Goal: Browse casually

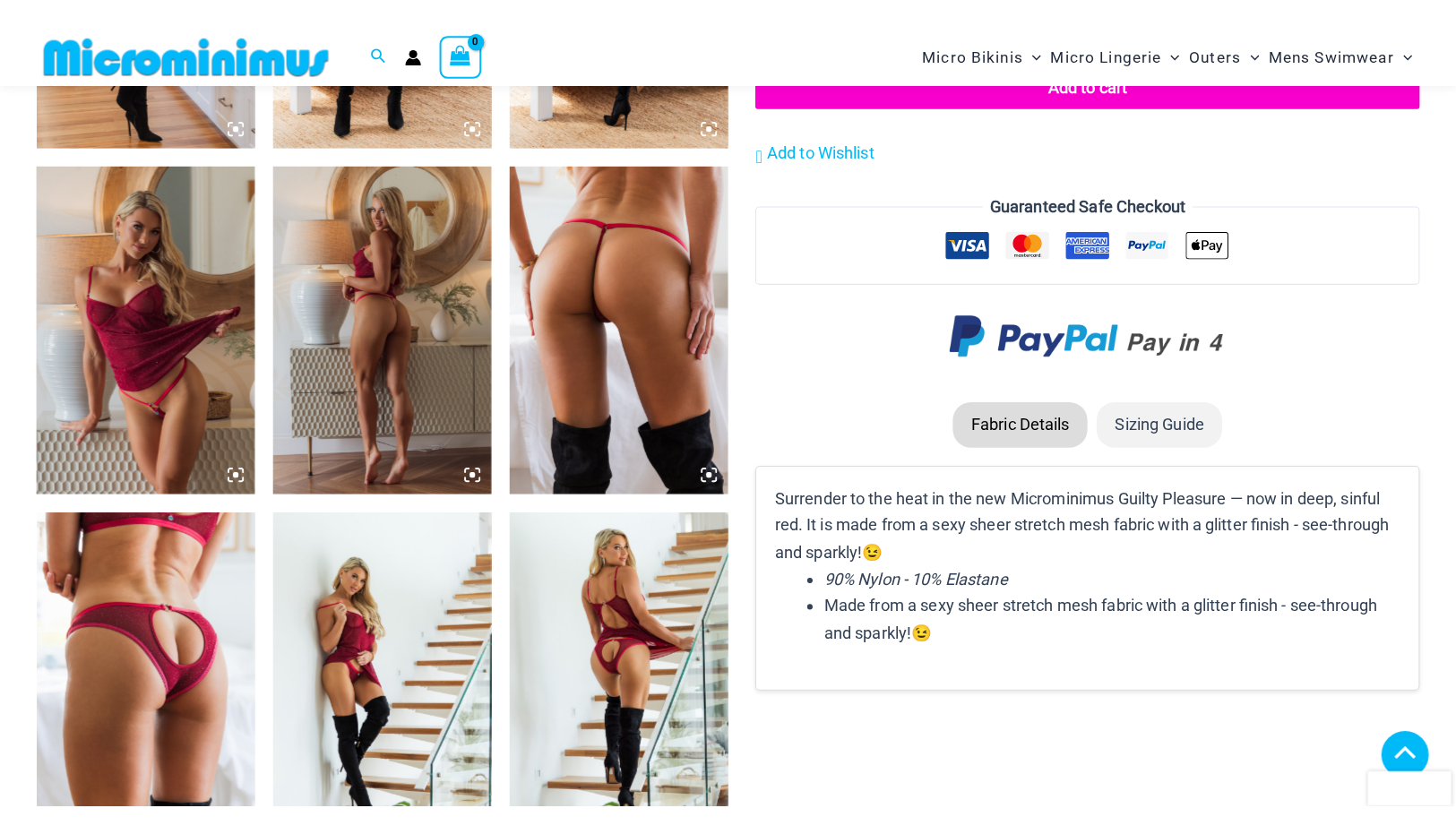
scroll to position [1751, 0]
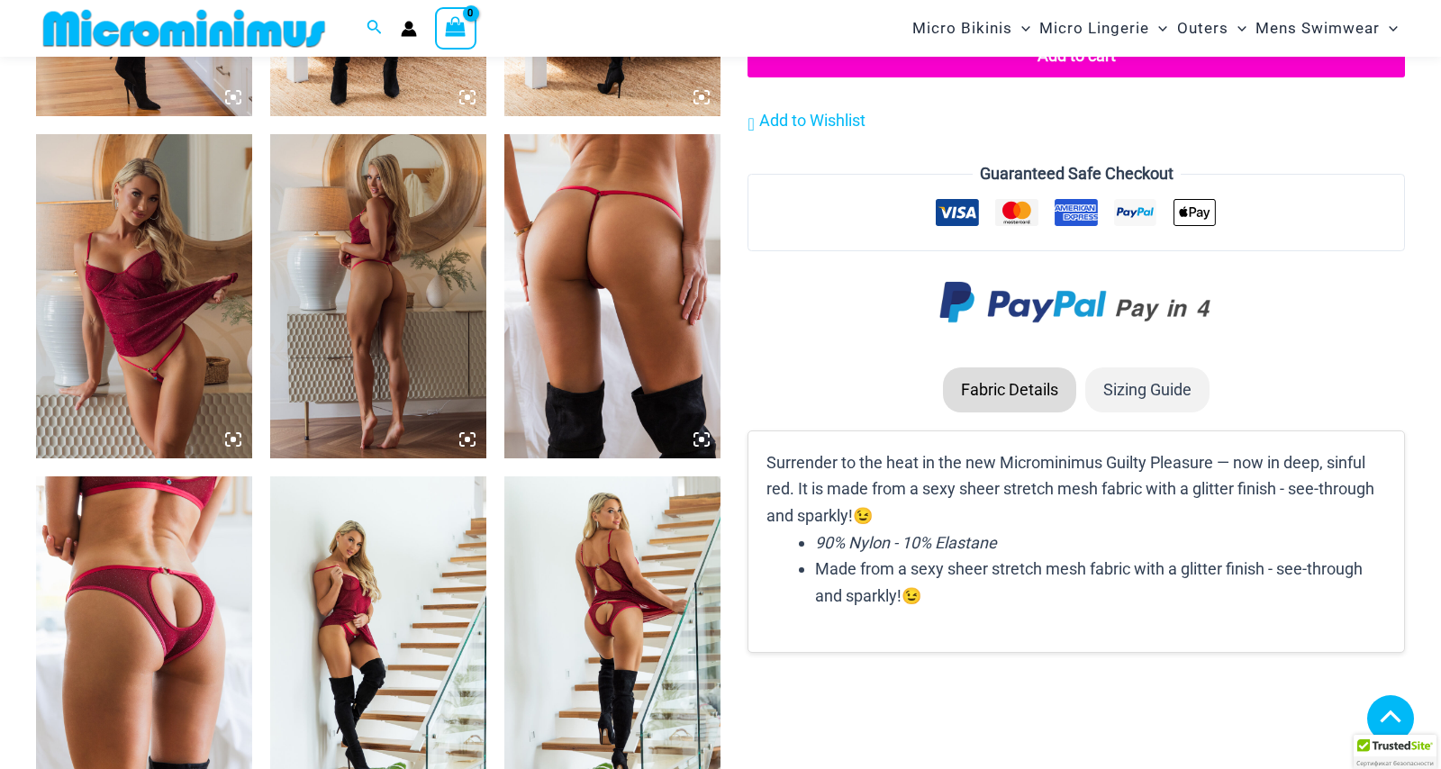
click at [426, 232] on img at bounding box center [378, 296] width 216 height 324
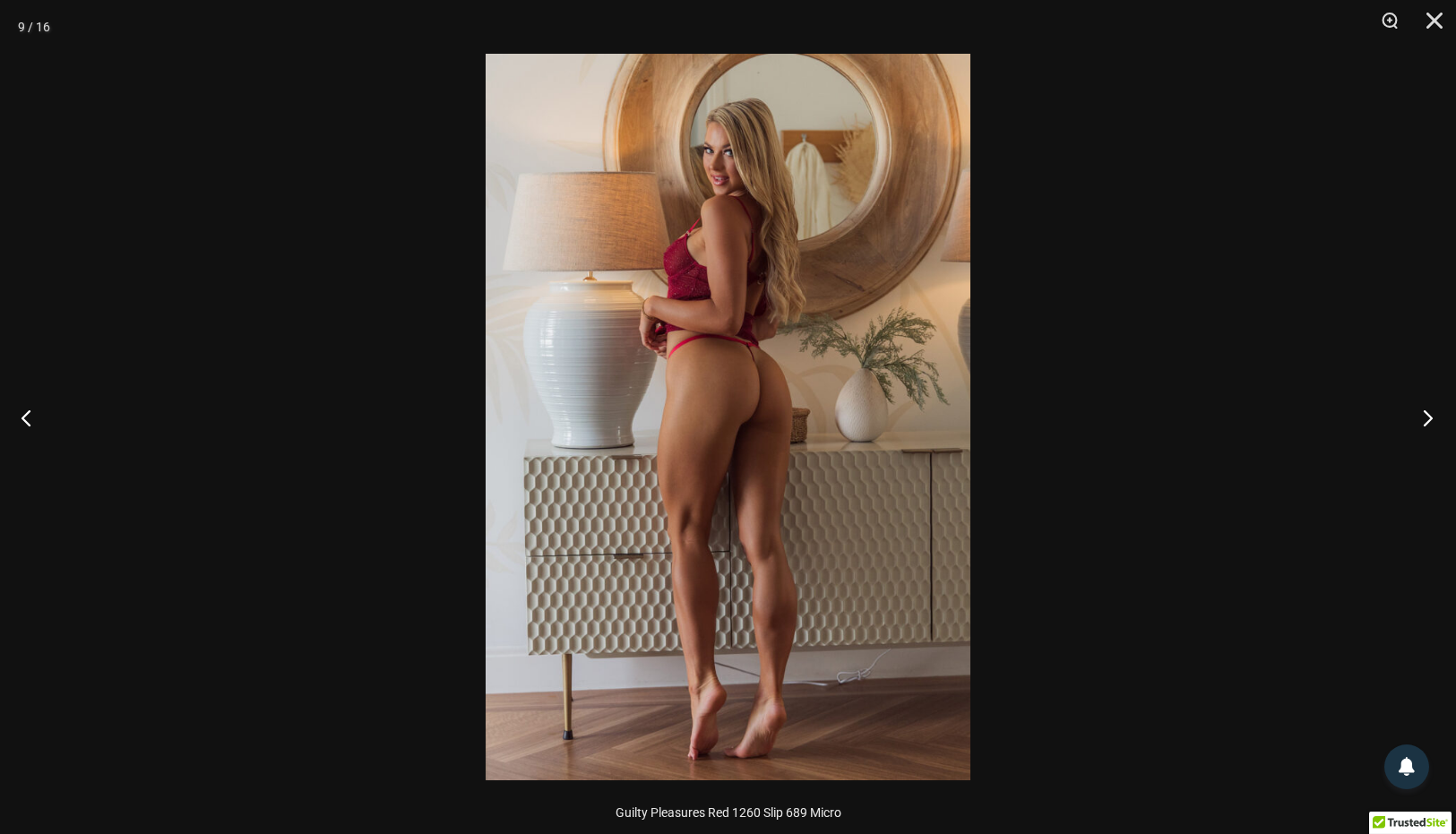
click at [1431, 413] on button "Next" at bounding box center [1423, 418] width 68 height 90
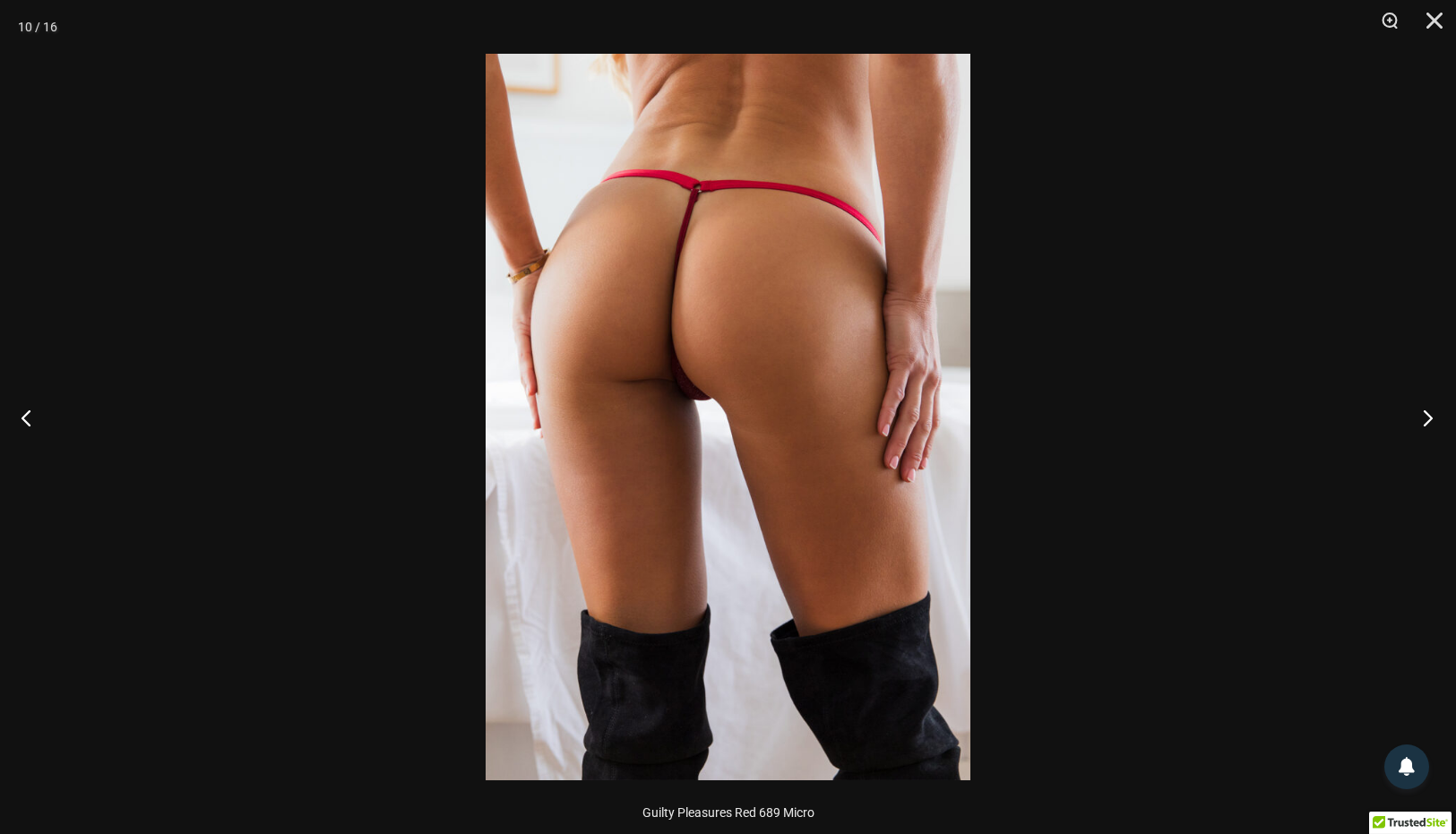
click at [1431, 413] on button "Next" at bounding box center [1423, 418] width 68 height 90
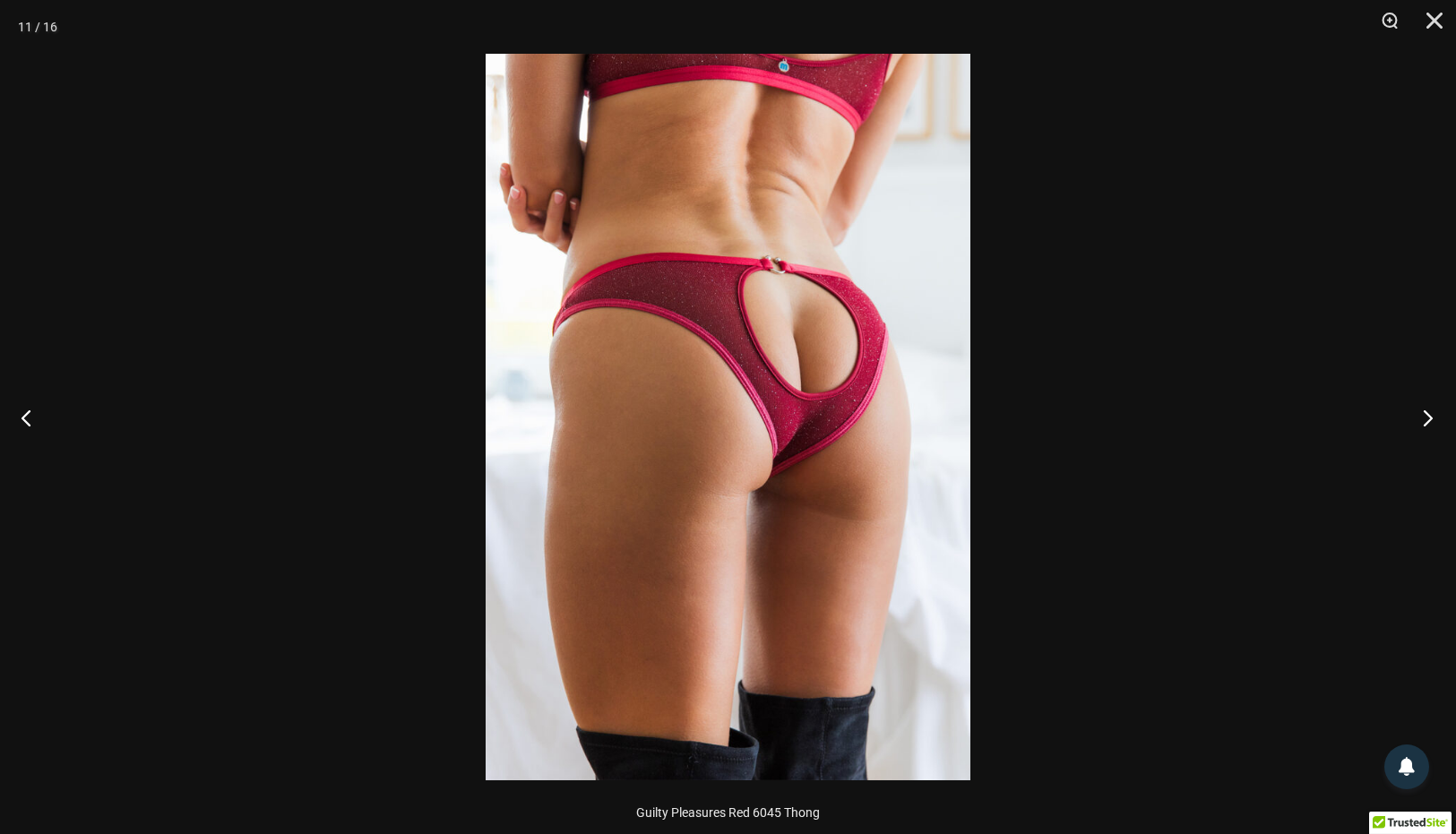
click at [1431, 413] on button "Next" at bounding box center [1423, 418] width 68 height 90
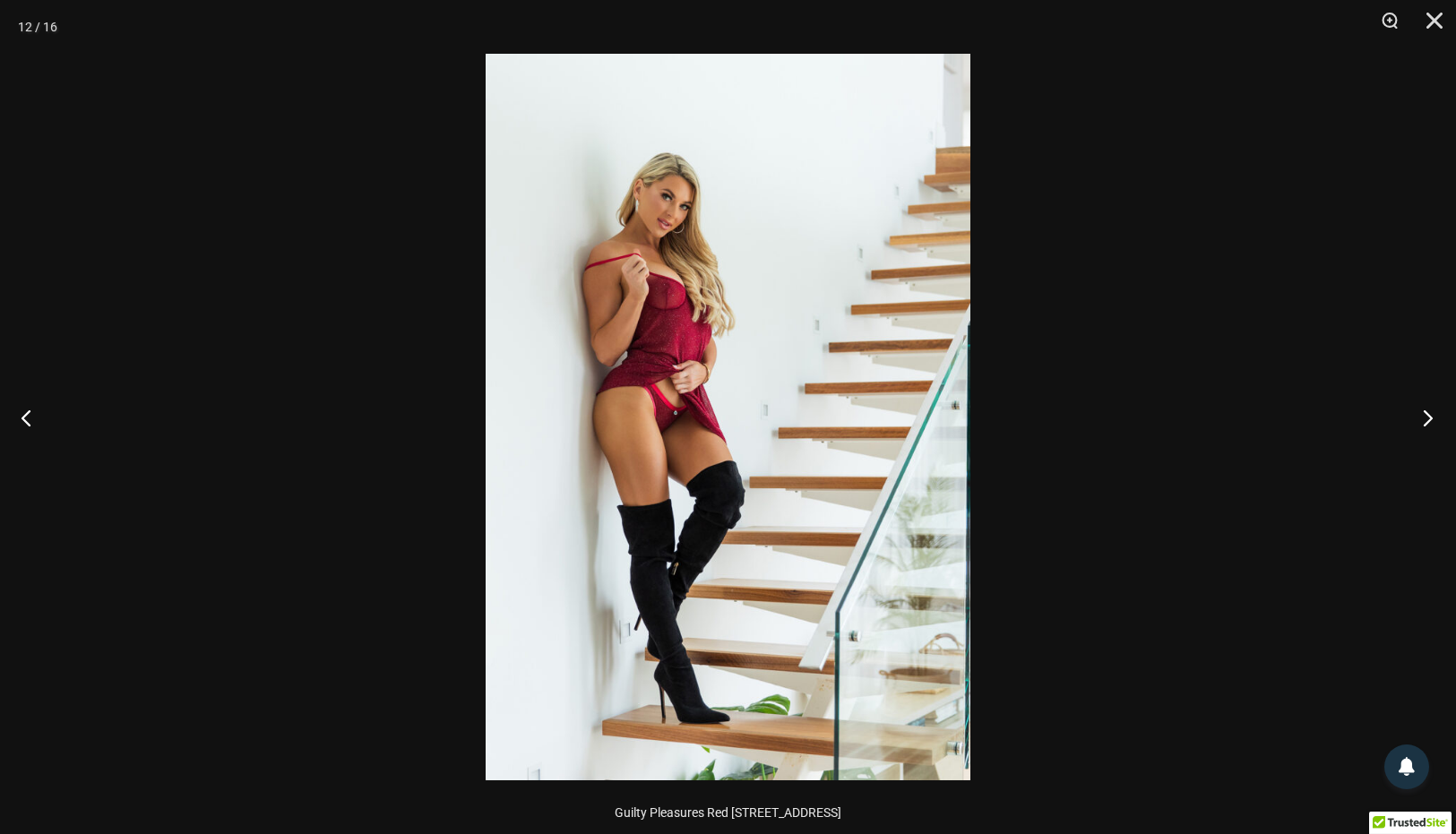
click at [1431, 413] on button "Next" at bounding box center [1423, 418] width 68 height 90
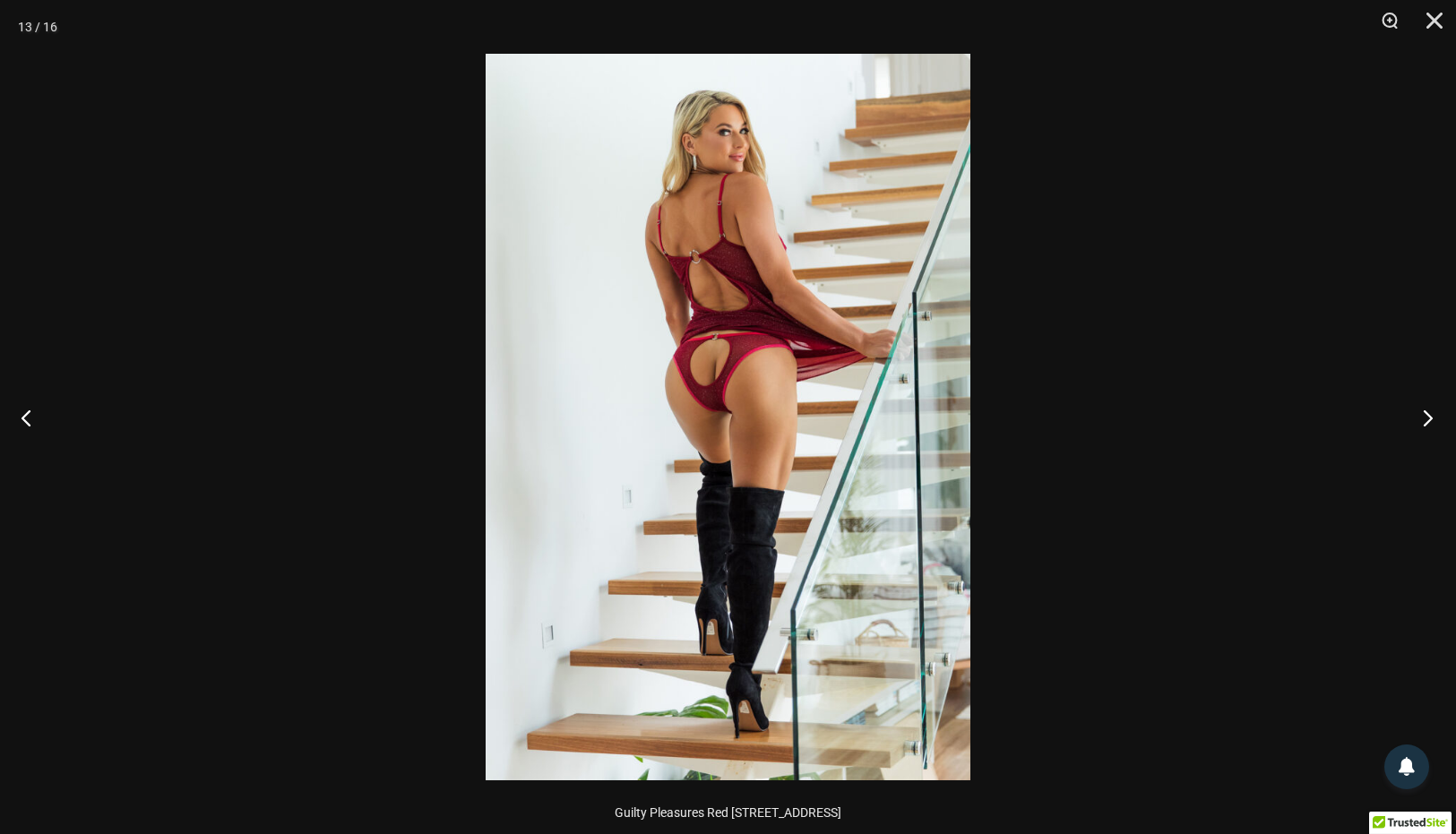
click at [1431, 413] on button "Next" at bounding box center [1423, 418] width 68 height 90
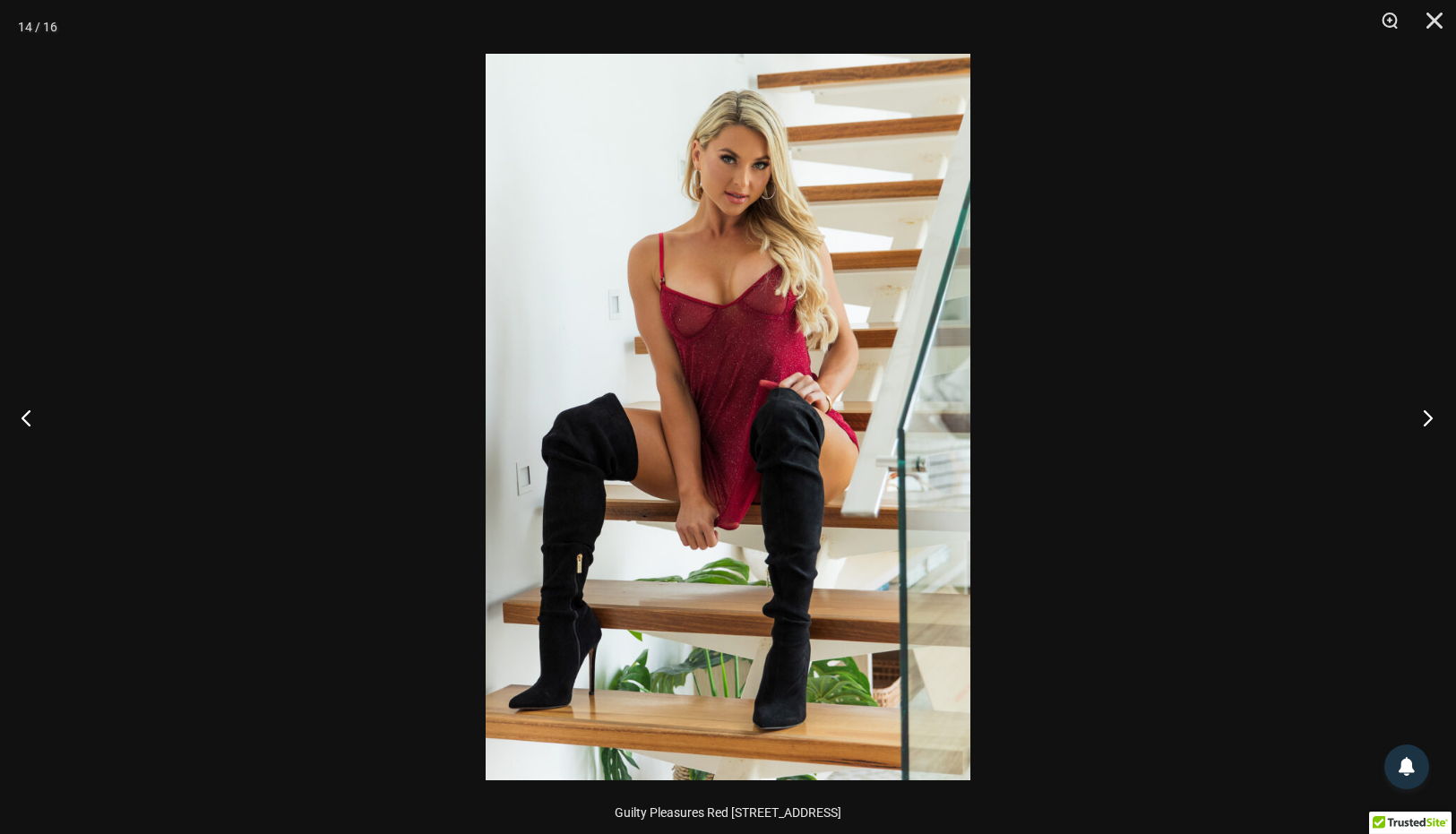
click at [1431, 413] on button "Next" at bounding box center [1423, 418] width 68 height 90
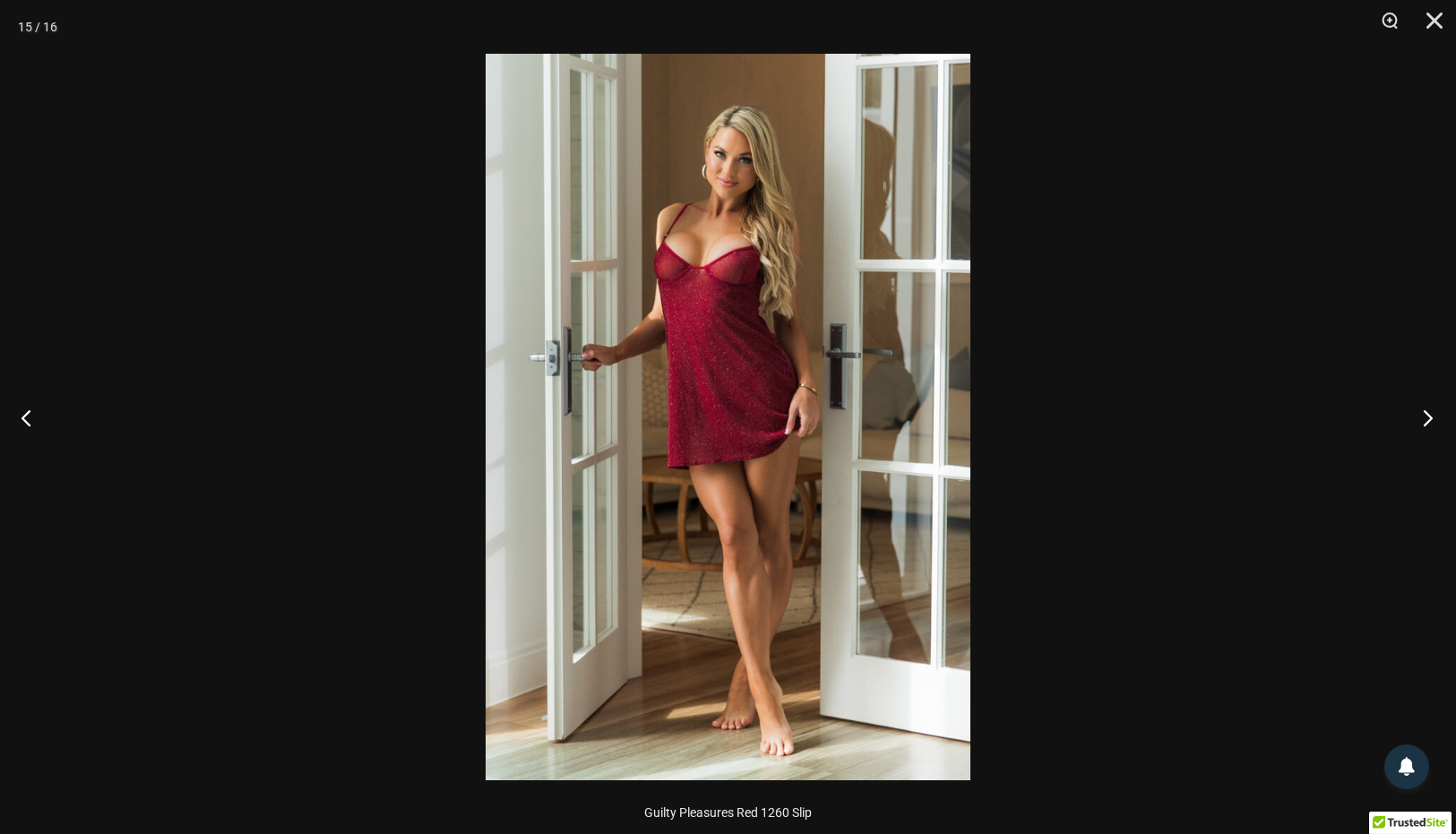
click at [1431, 413] on button "Next" at bounding box center [1423, 418] width 68 height 90
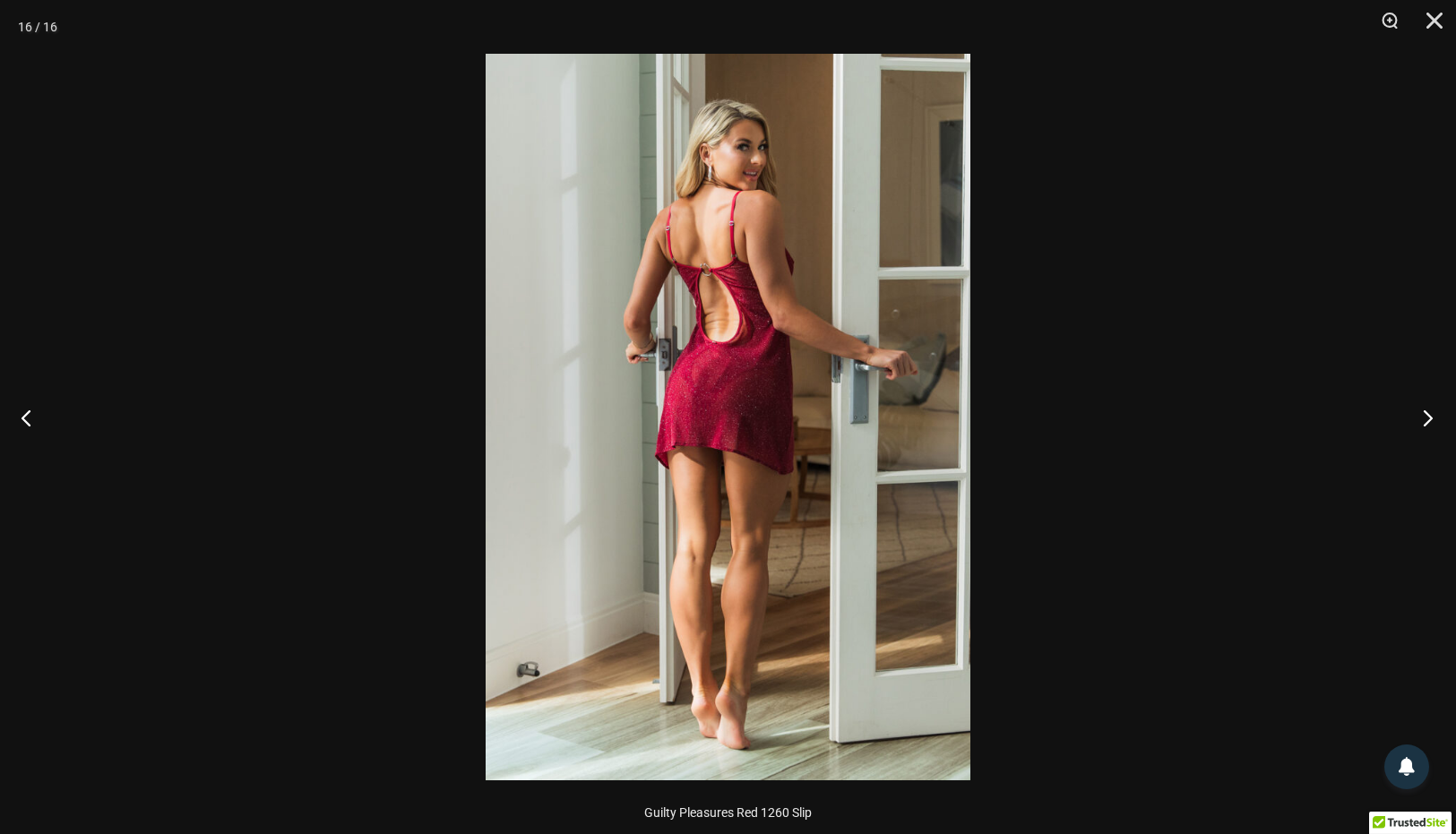
click at [1431, 413] on button "Next" at bounding box center [1423, 418] width 68 height 90
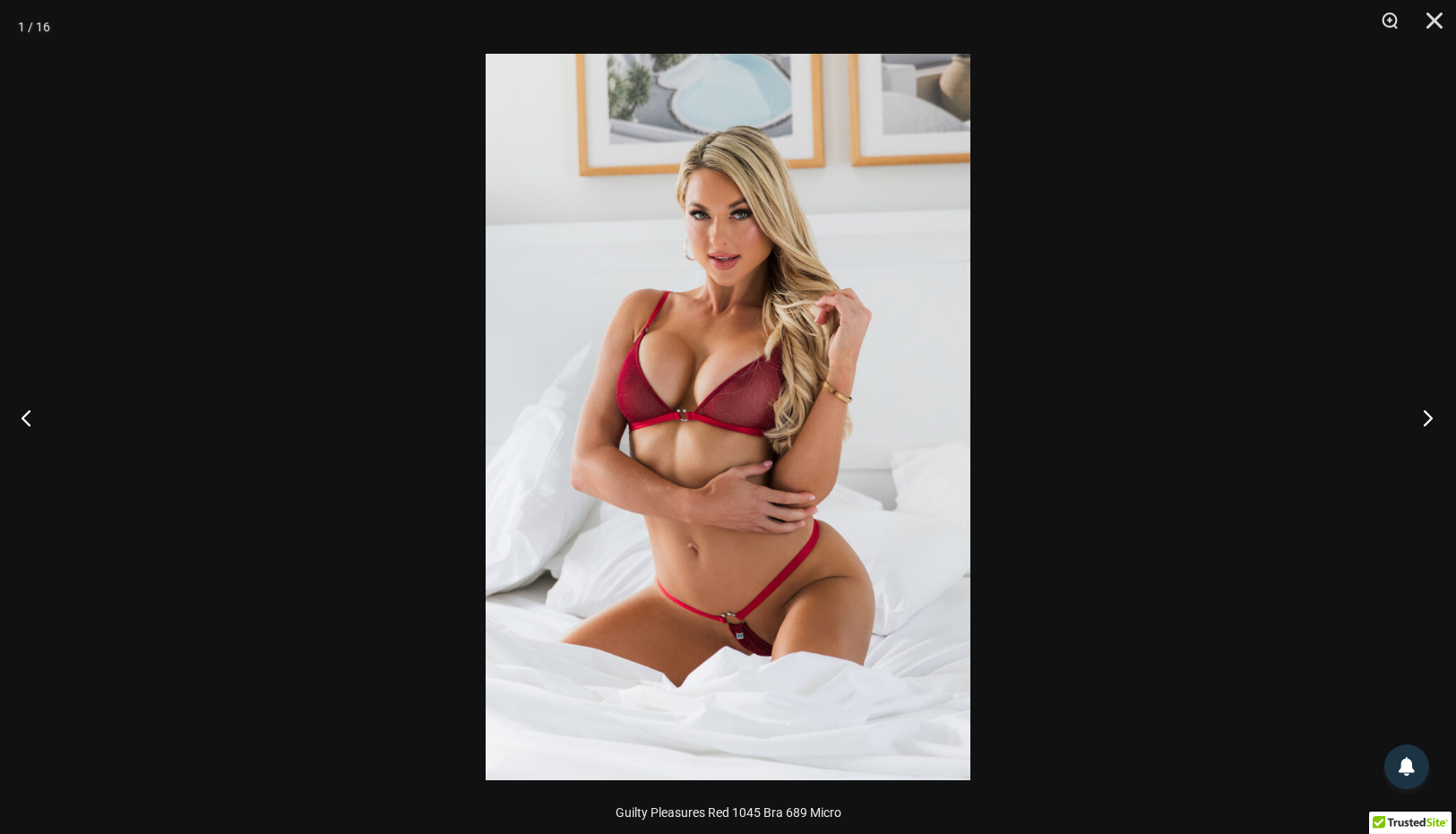
click at [1431, 413] on button "Next" at bounding box center [1423, 418] width 68 height 90
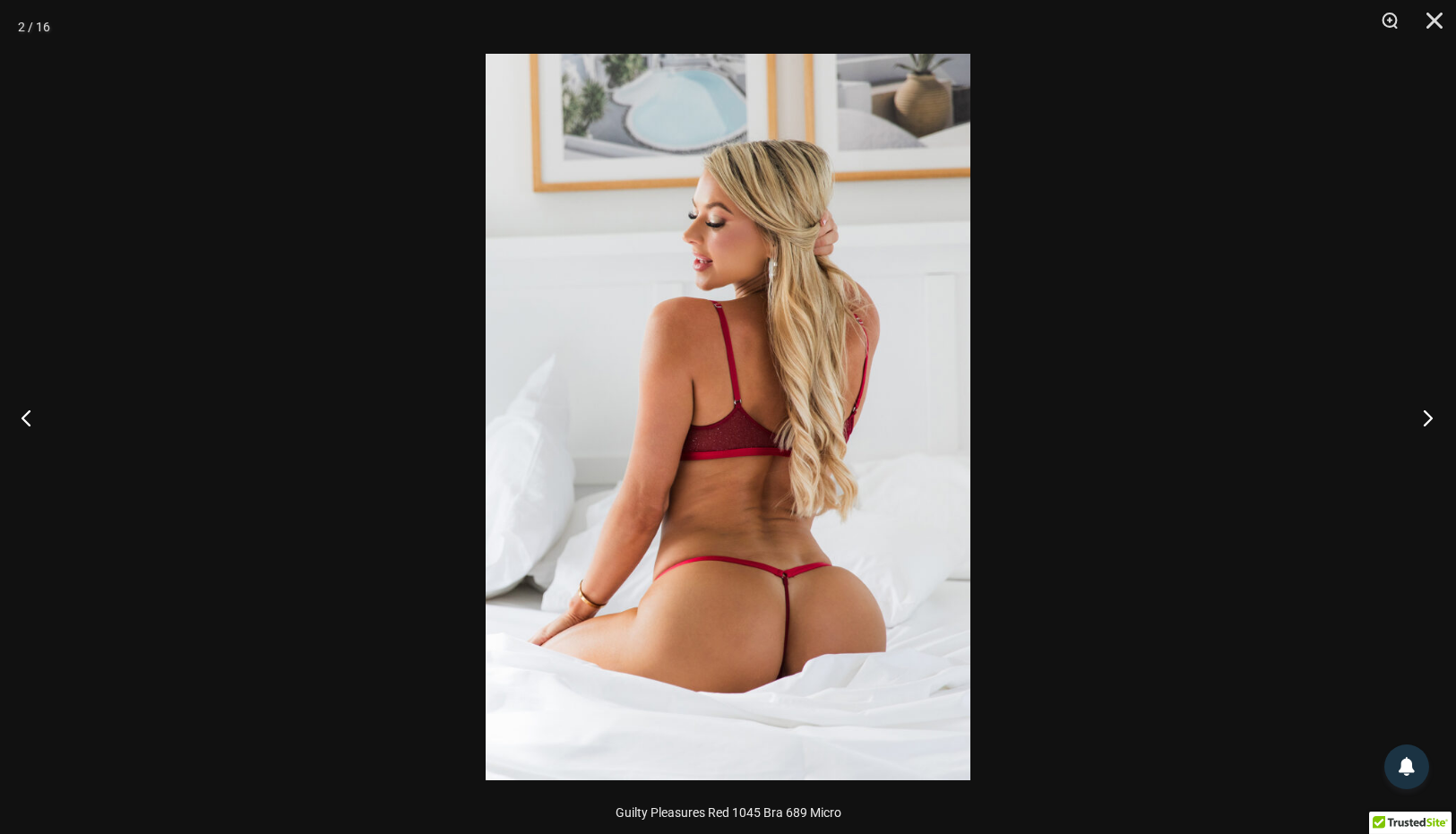
click at [1431, 413] on button "Next" at bounding box center [1423, 418] width 68 height 90
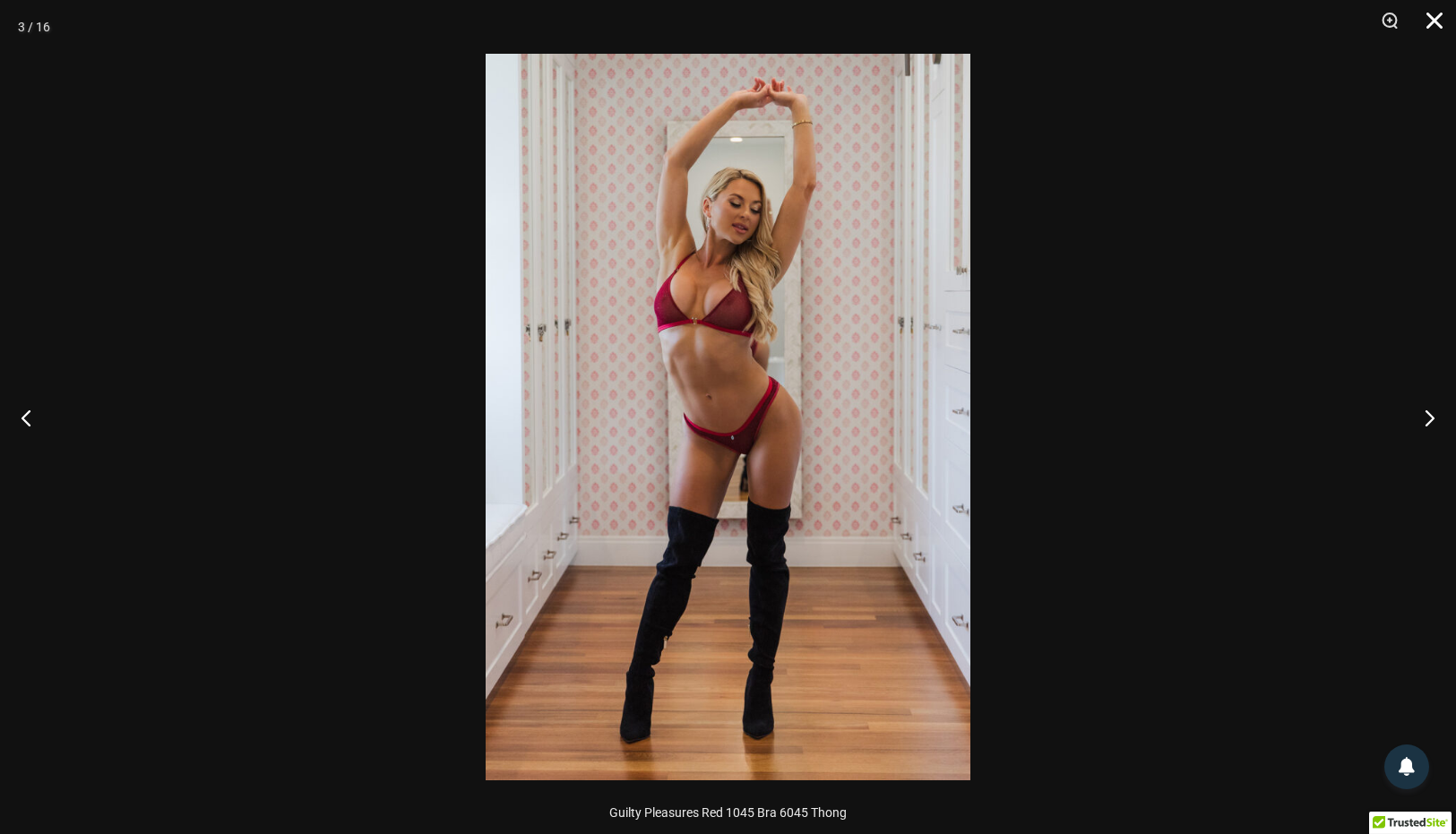
click at [1433, 12] on button "Close" at bounding box center [1428, 27] width 45 height 54
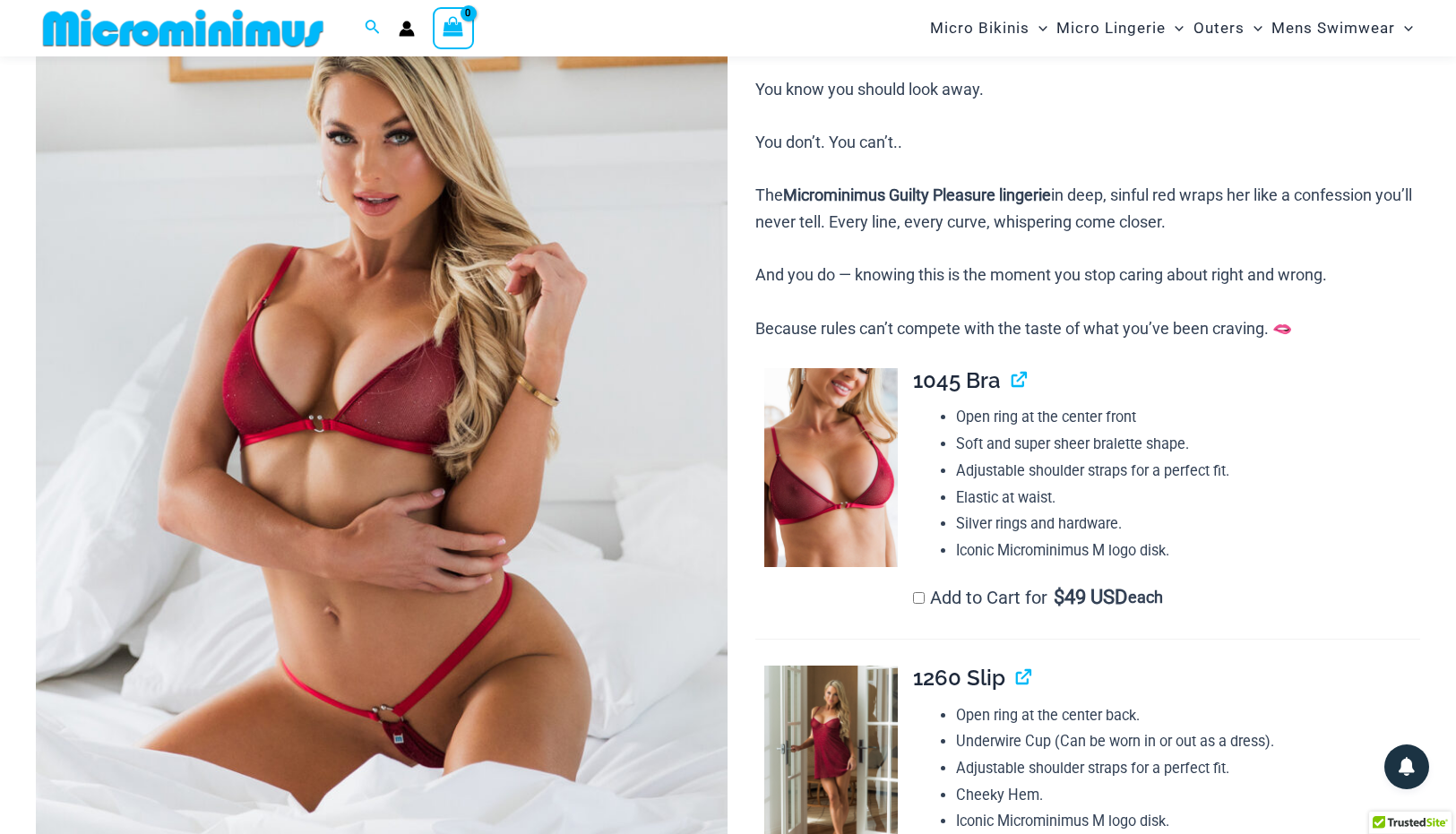
scroll to position [0, 0]
